Goal: Find specific page/section: Find specific page/section

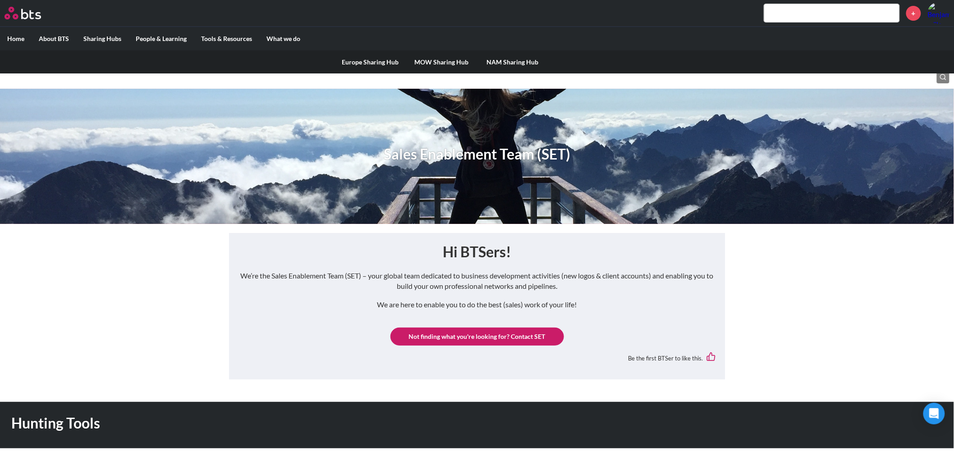
click at [354, 64] on link "Europe Sharing Hub" at bounding box center [369, 61] width 71 height 23
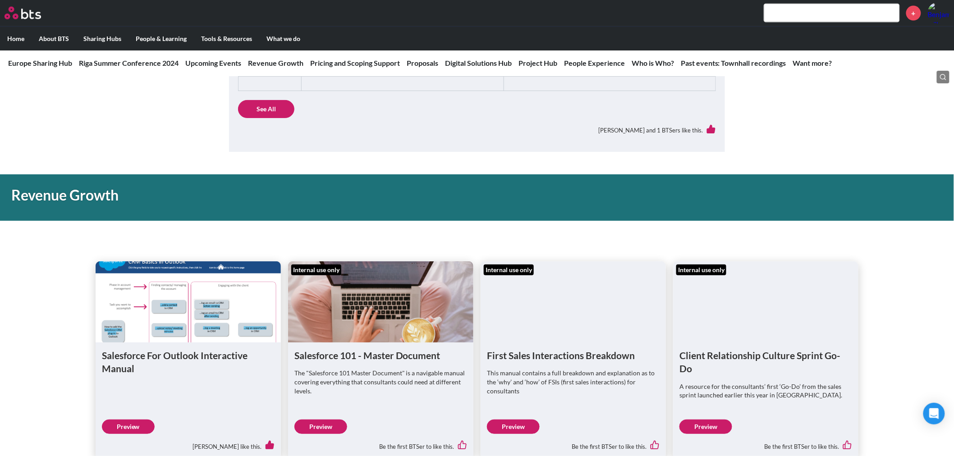
scroll to position [751, 0]
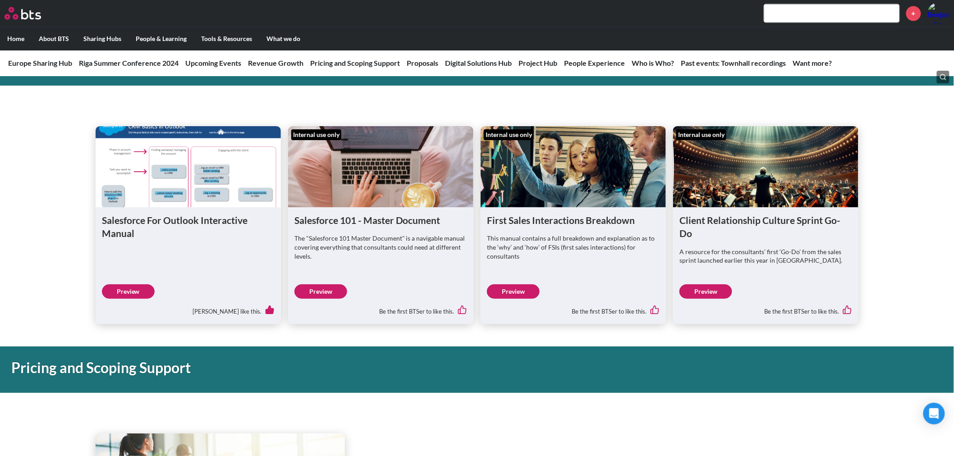
click at [116, 284] on link "Preview" at bounding box center [128, 291] width 53 height 14
click at [192, 249] on div "Salesforce For Outlook Interactive Manual Preview Sina Gebauer like this." at bounding box center [188, 265] width 185 height 117
click at [137, 279] on div "Salesforce For Outlook Interactive Manual Preview Sina Gebauer like this." at bounding box center [188, 265] width 185 height 117
click at [137, 289] on link "Preview" at bounding box center [128, 291] width 53 height 14
click at [142, 284] on link "Preview" at bounding box center [128, 291] width 53 height 14
